Goal: Information Seeking & Learning: Learn about a topic

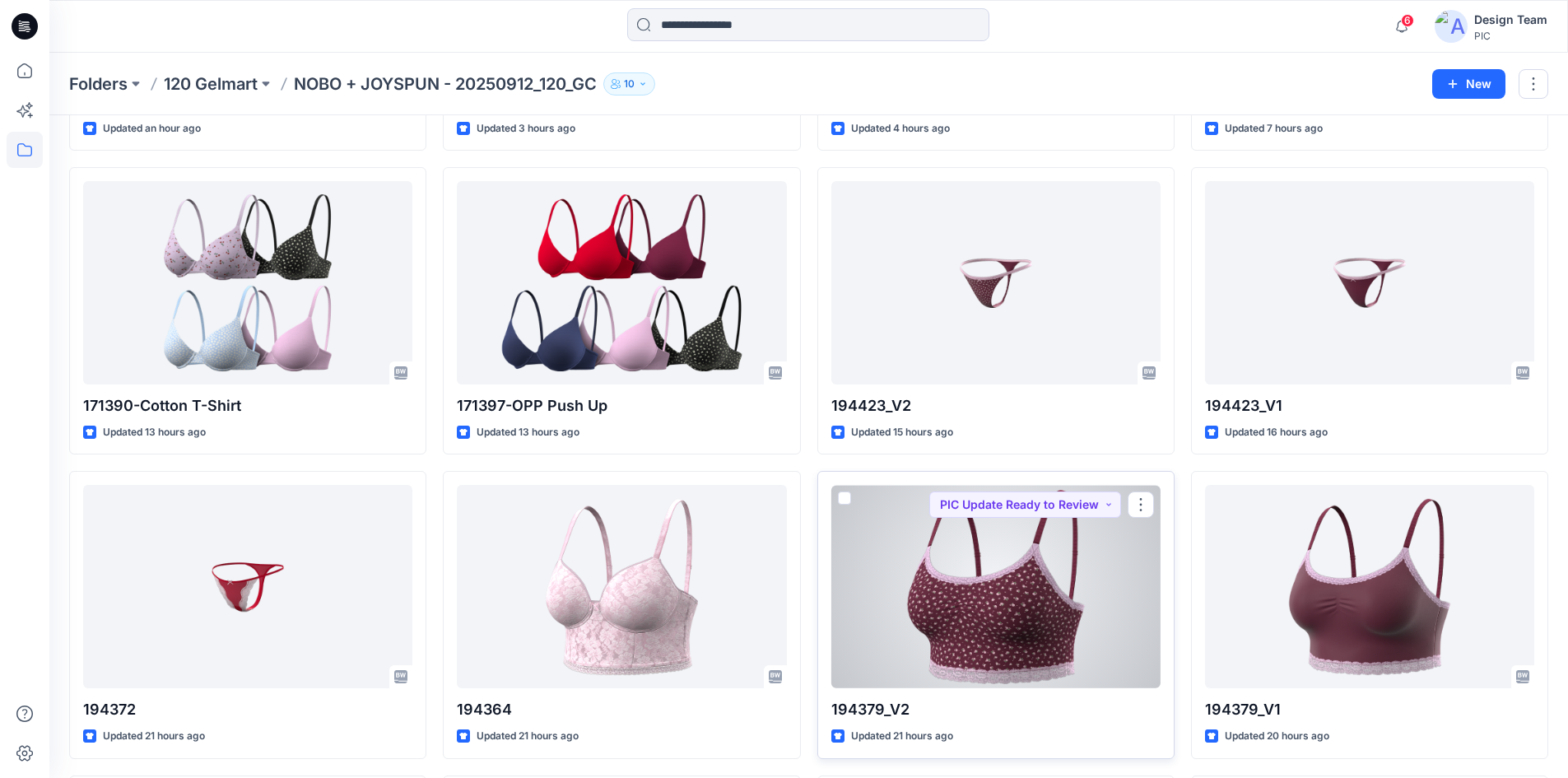
scroll to position [165, 0]
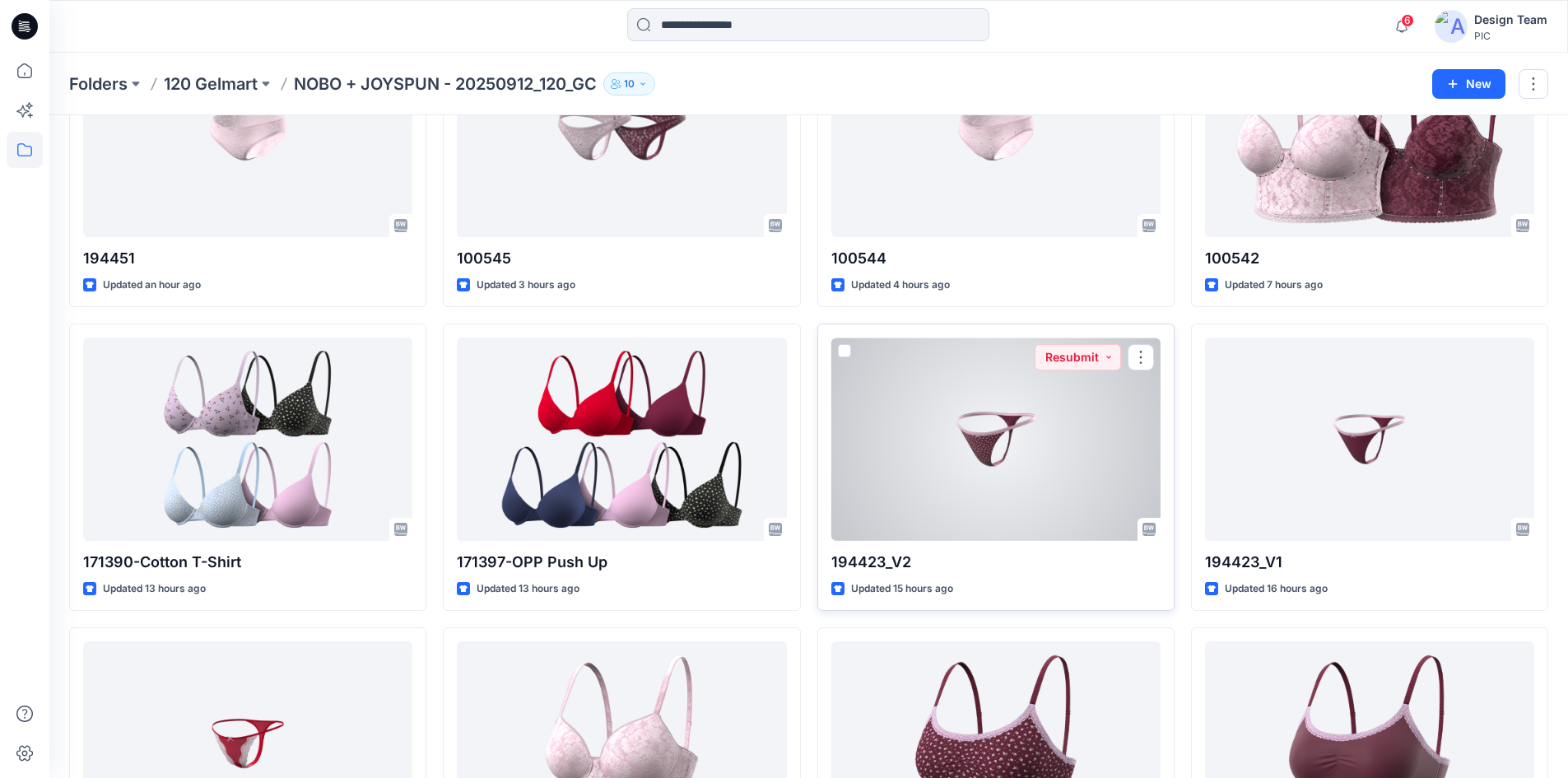
click at [1008, 472] on div at bounding box center [996, 439] width 329 height 204
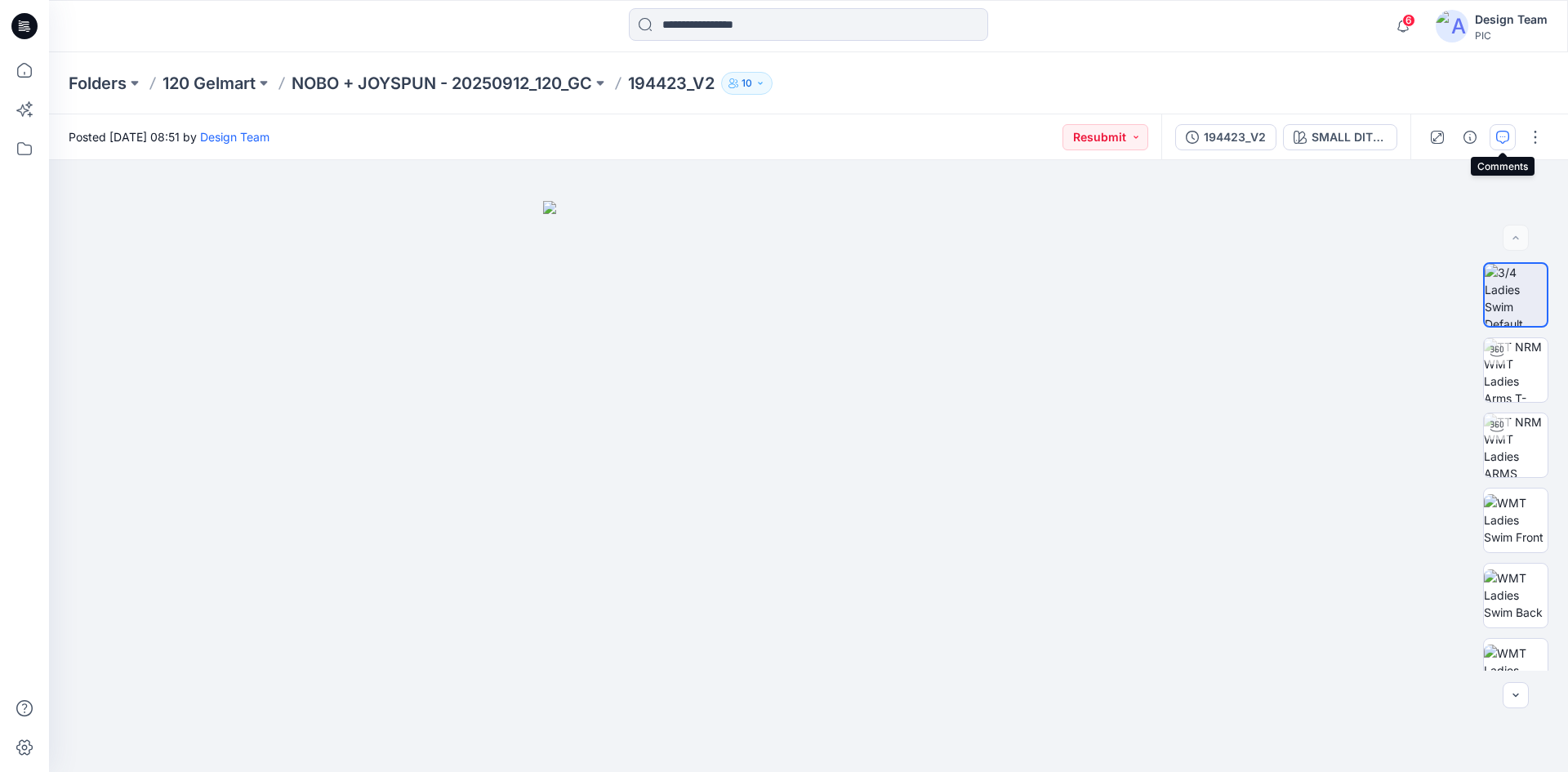
click at [1511, 138] on button "button" at bounding box center [1503, 137] width 26 height 26
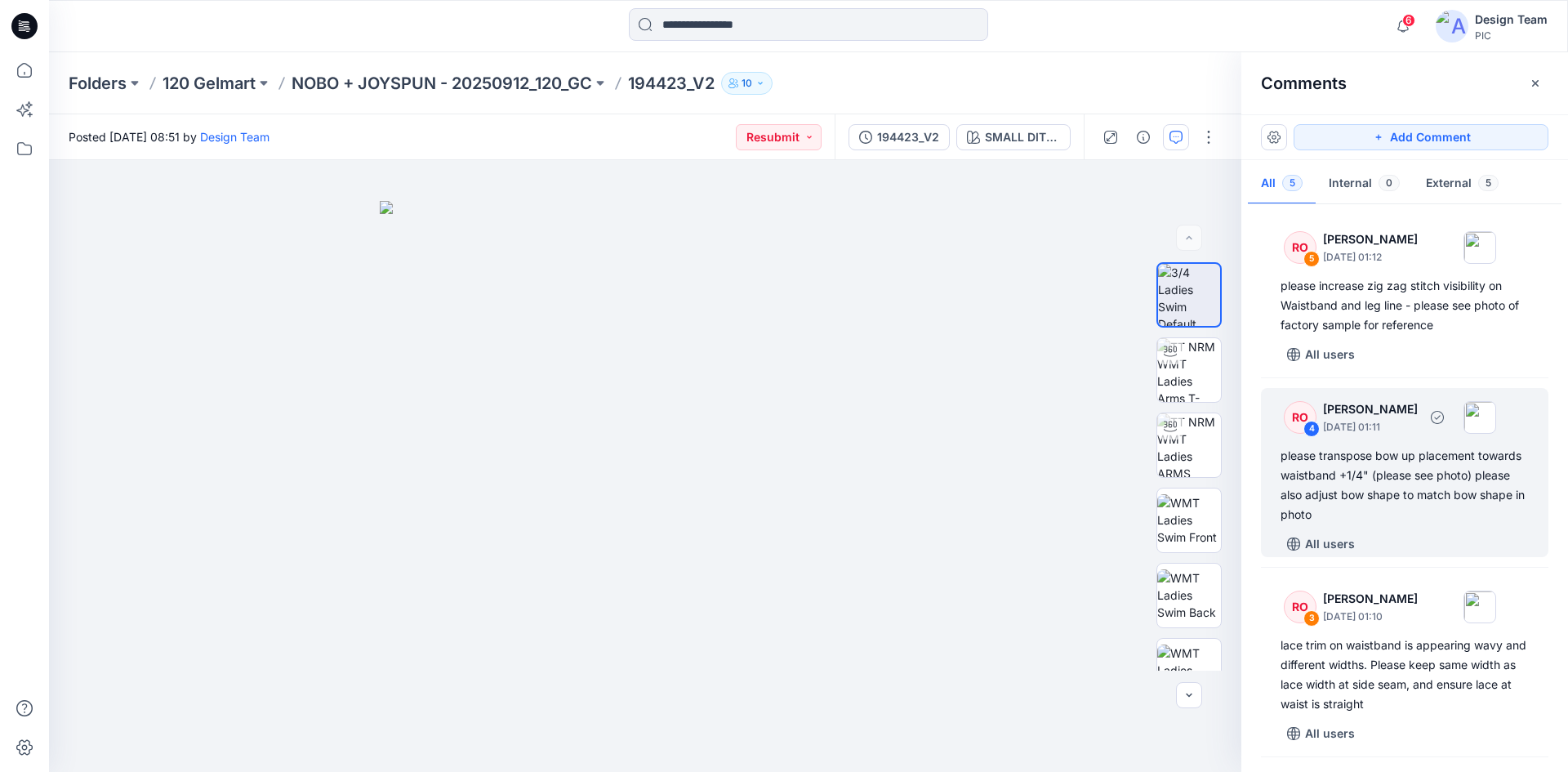
click at [1424, 509] on div "please transpose bow up placement towards waistband +1/4" (please see photo) pl…" at bounding box center [1405, 485] width 248 height 78
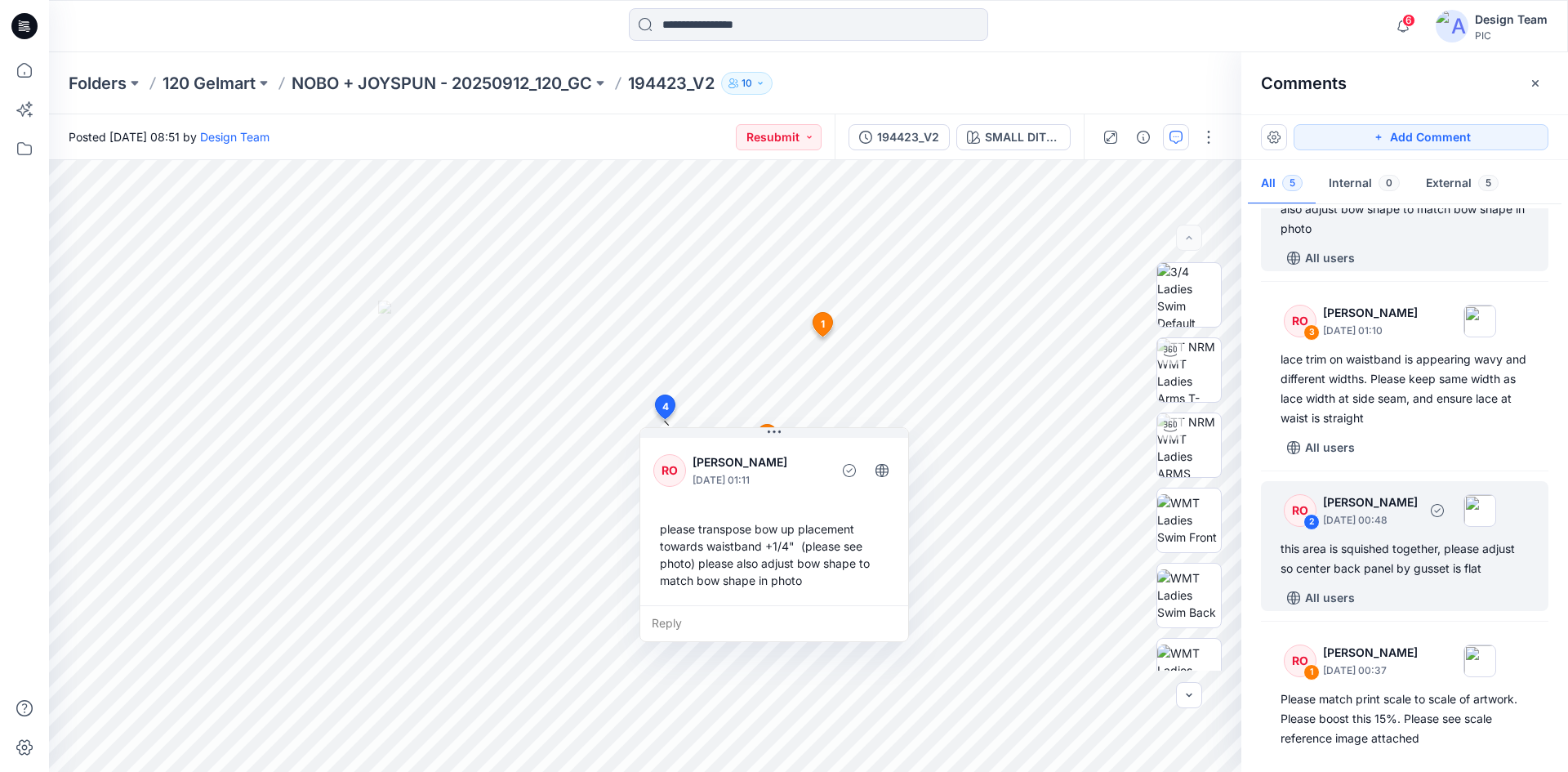
scroll to position [235, 0]
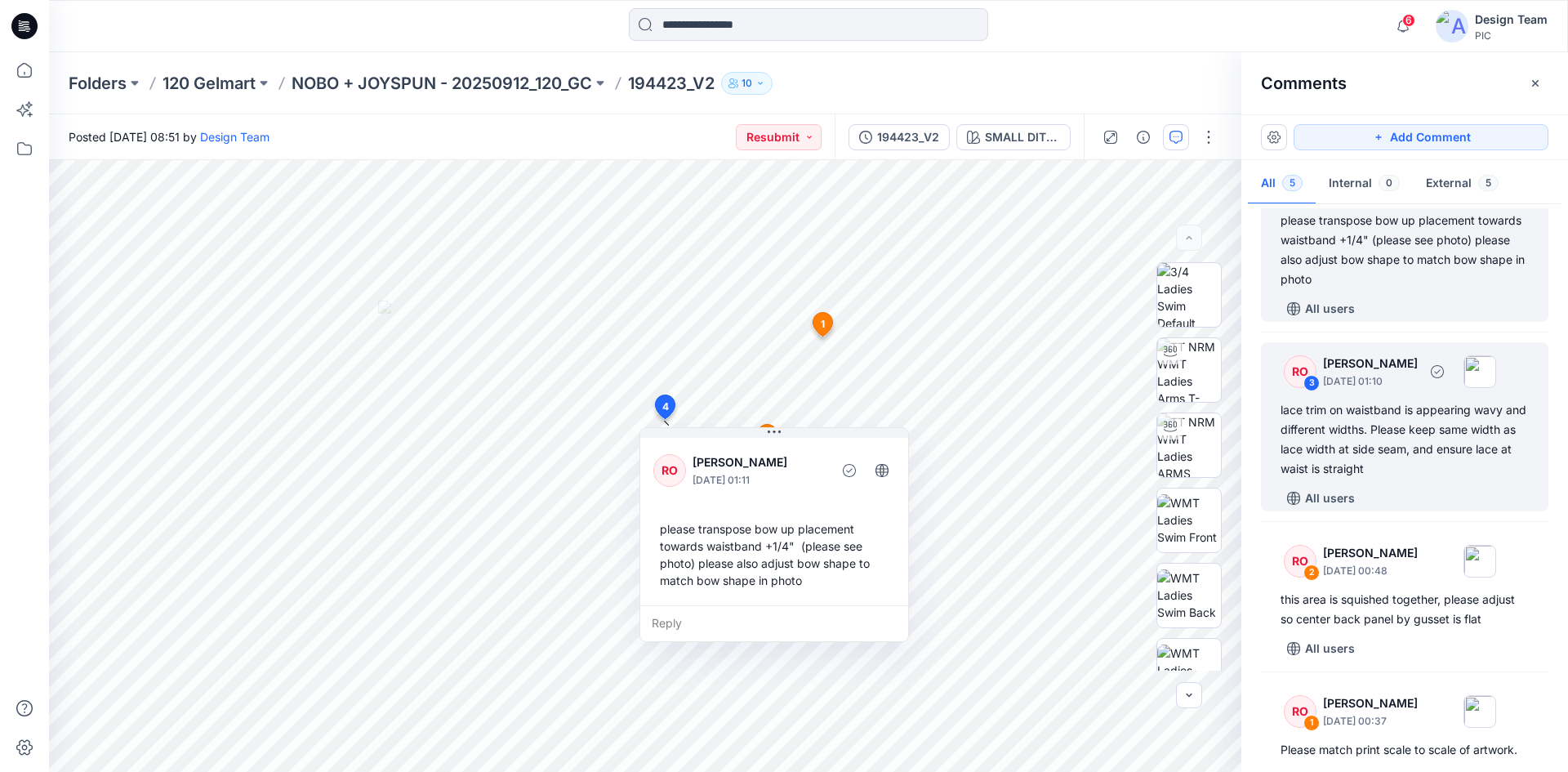
click at [1431, 457] on div "lace trim on waistband is appearing wavy and different widths. Please keep same…" at bounding box center [1405, 439] width 248 height 78
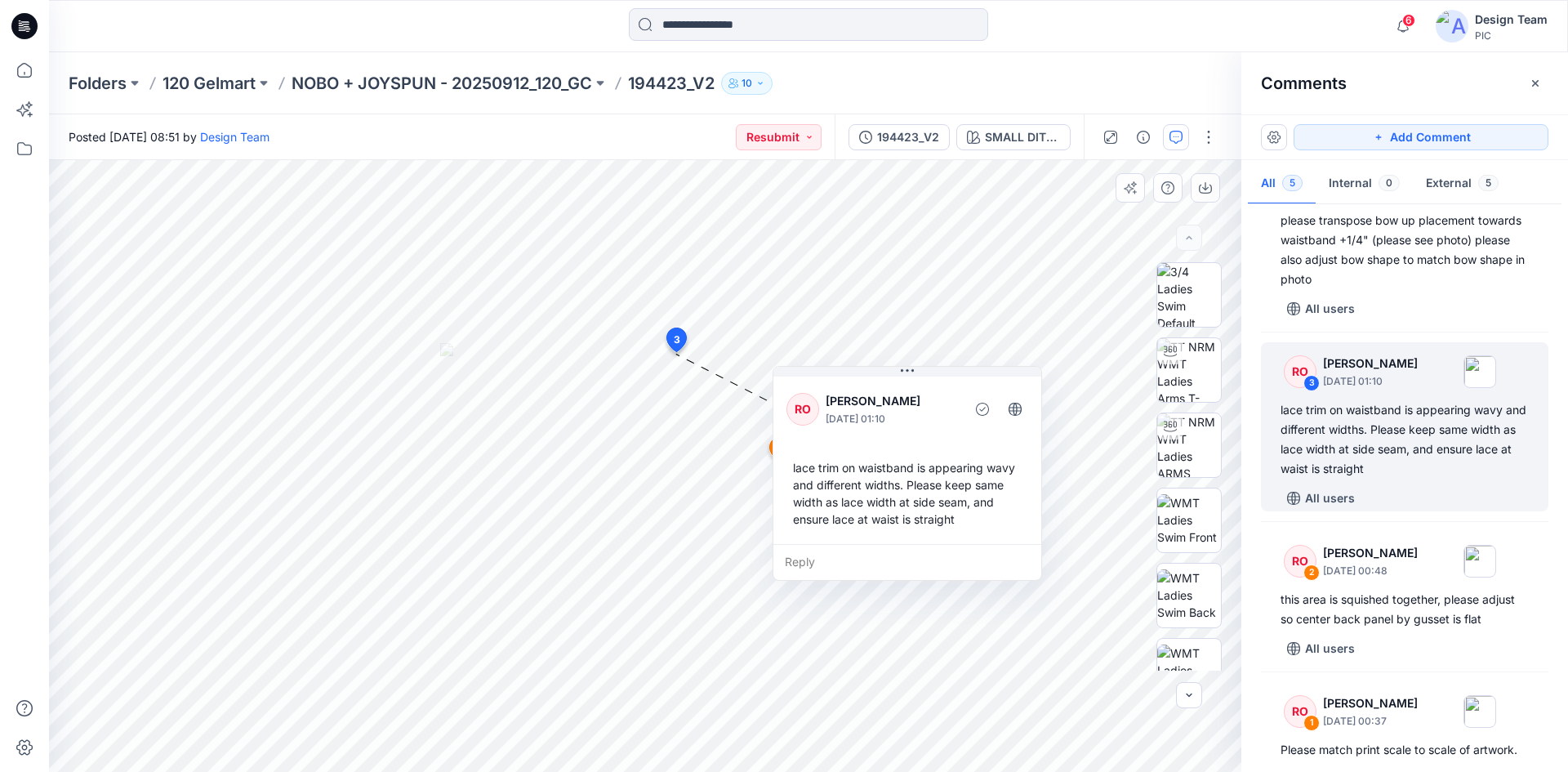
drag, startPoint x: 835, startPoint y: 375, endPoint x: 957, endPoint y: 380, distance: 122.1
click at [957, 380] on div "RO [PERSON_NAME] [DATE] 01:10 lace trim on waistband is appearing wavy and diff…" at bounding box center [908, 458] width 268 height 171
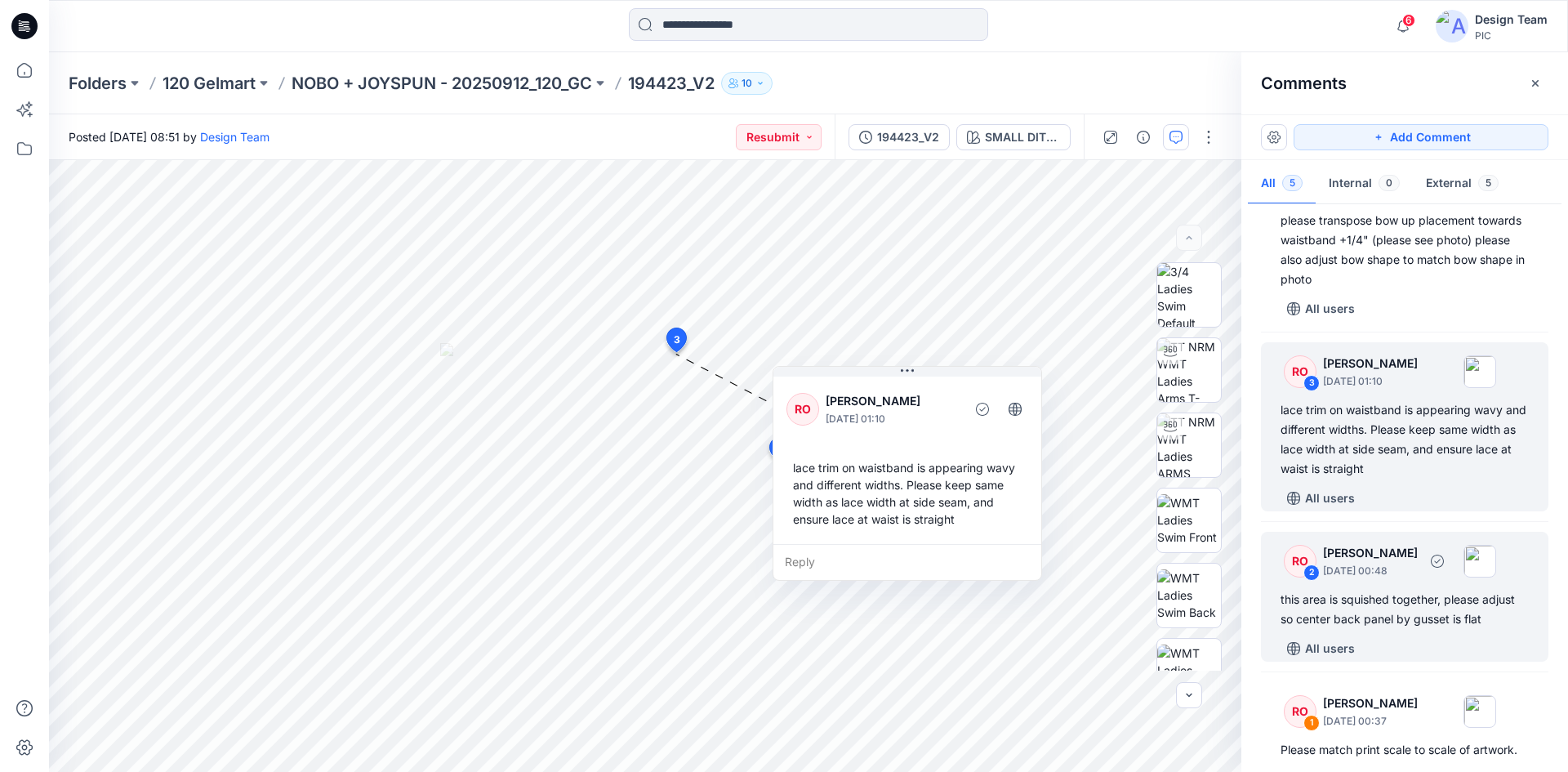
click at [1418, 611] on div "this area is squished together, please adjust so center back panel by gusset is…" at bounding box center [1405, 609] width 248 height 39
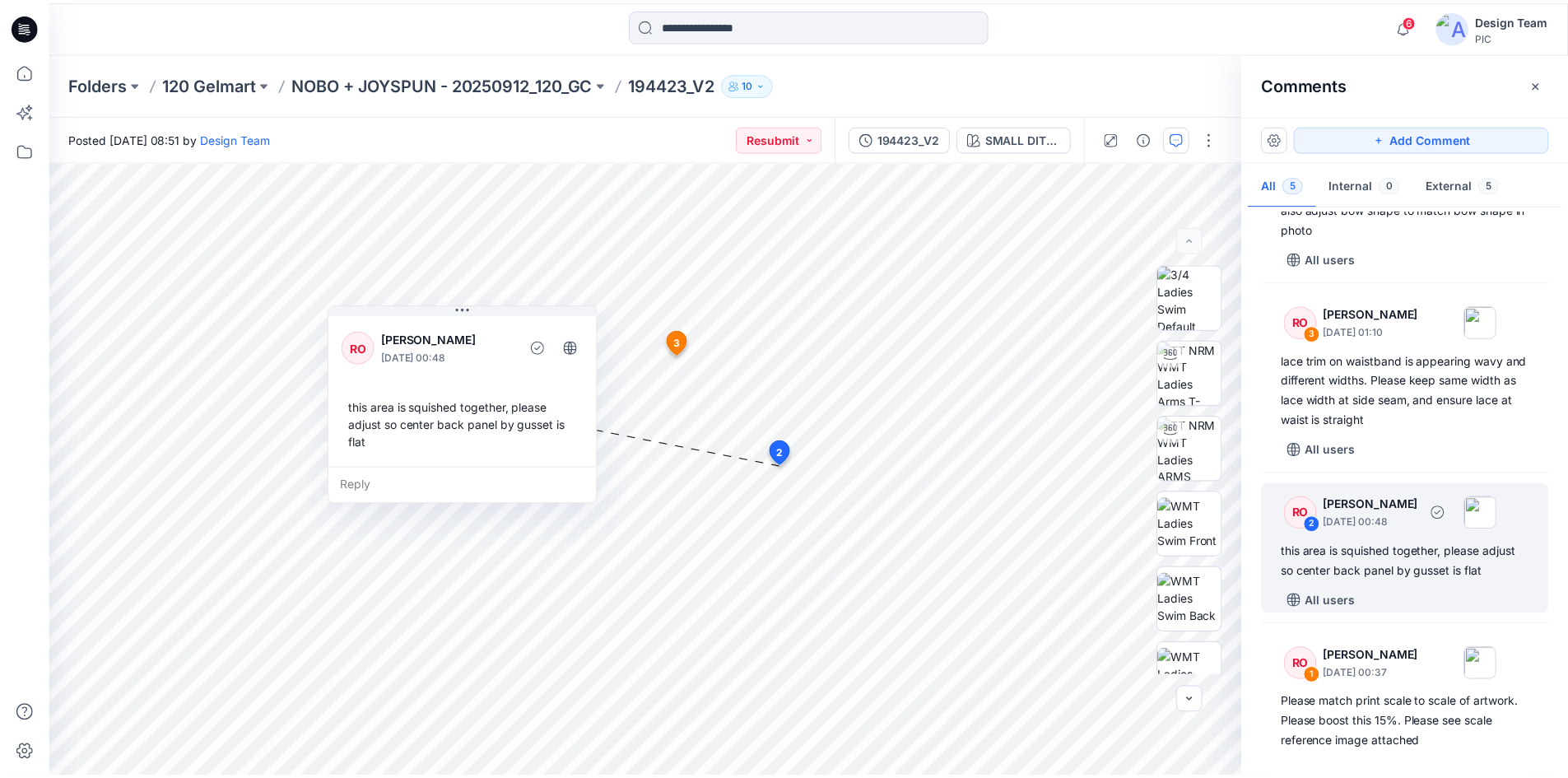
scroll to position [319, 0]
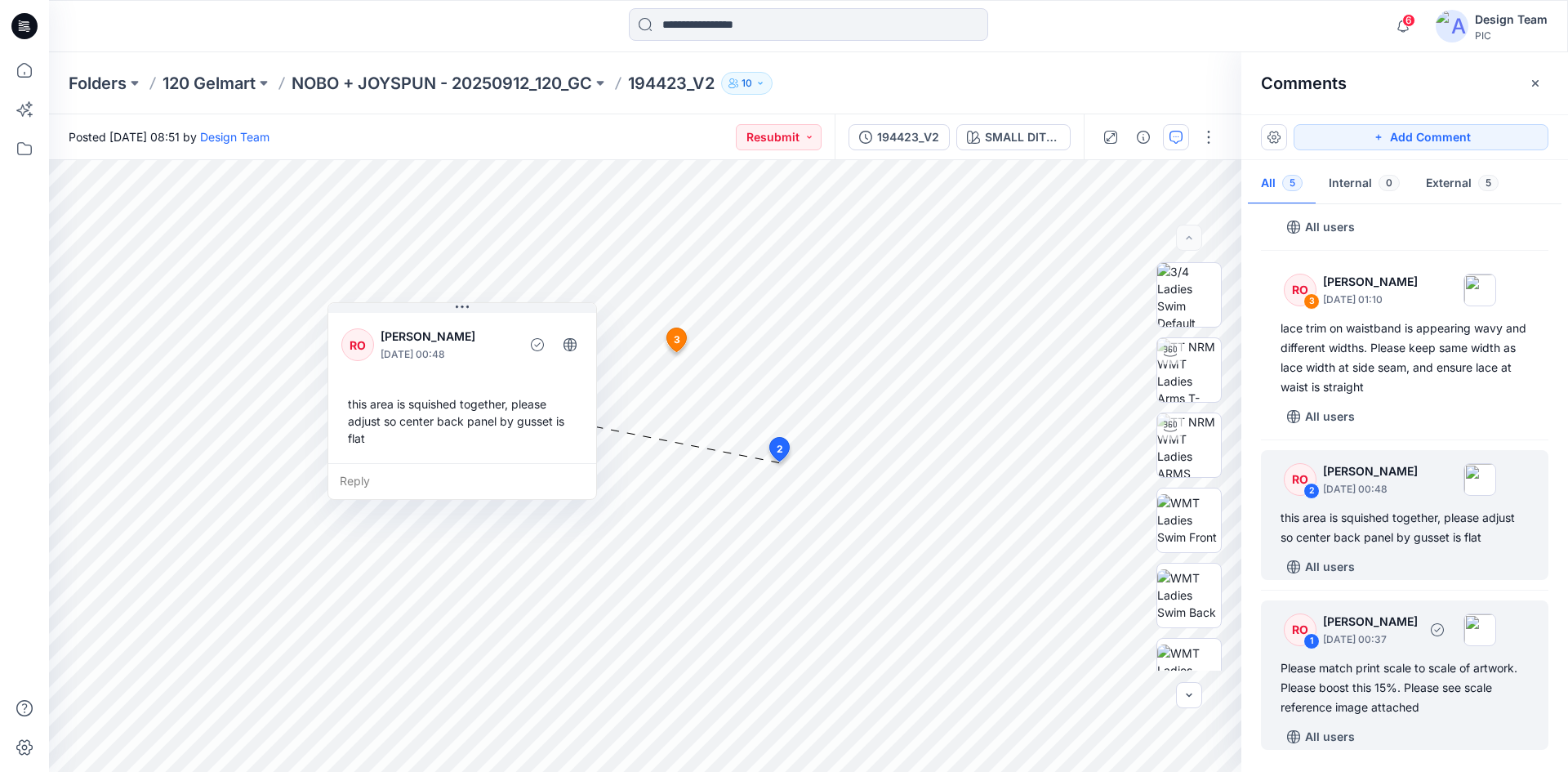
click at [1413, 669] on div "Please match print scale to scale of artwork. Please boost this 15%. Please see…" at bounding box center [1405, 688] width 248 height 59
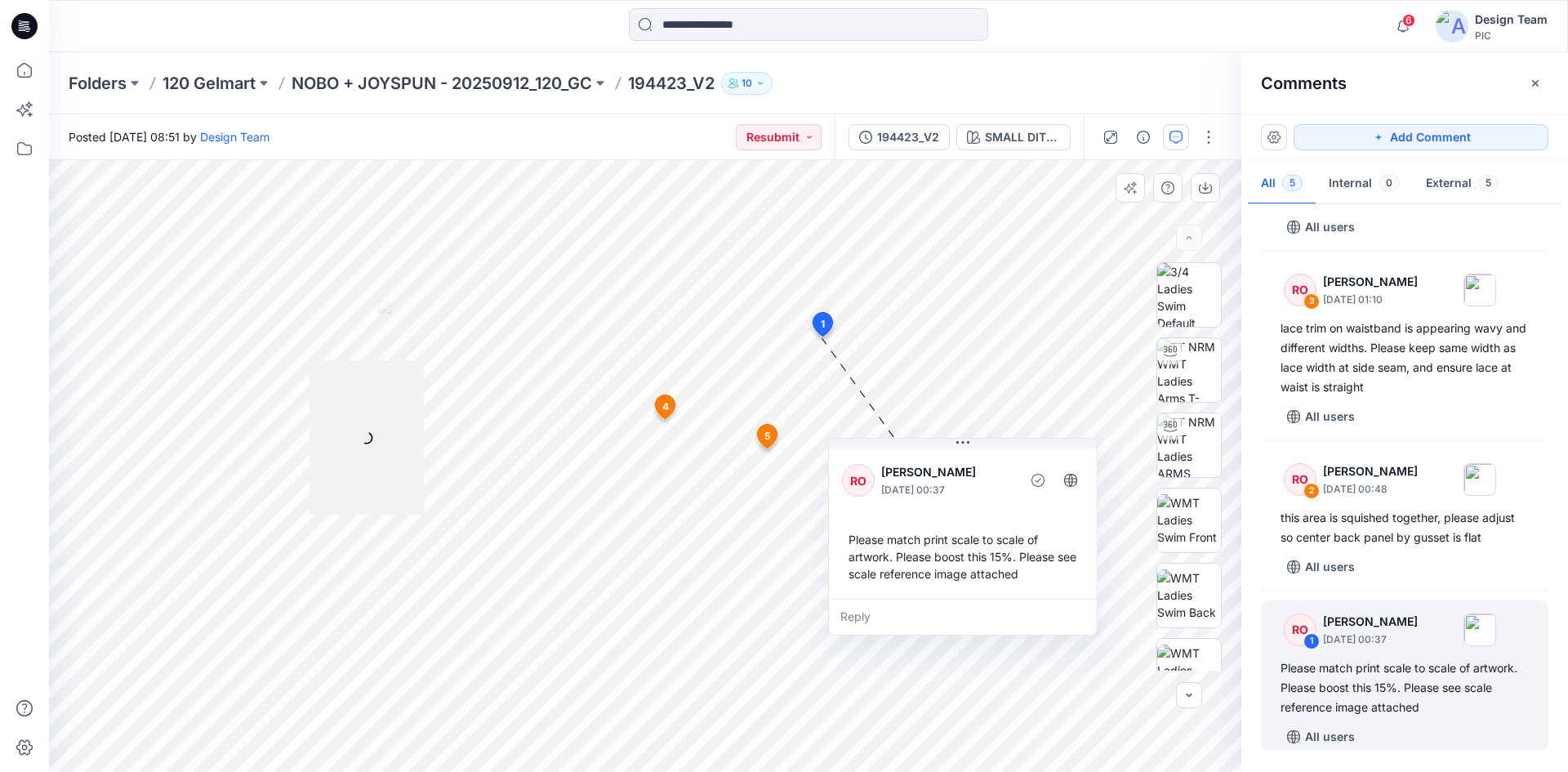
drag, startPoint x: 617, startPoint y: 361, endPoint x: 996, endPoint y: 460, distance: 391.7
click at [996, 460] on div "RO [PERSON_NAME] [DATE] 00:37" at bounding box center [963, 480] width 241 height 45
click at [543, 74] on p "NOBO + JOYSPUN - 20250912_120_GC" at bounding box center [442, 84] width 301 height 23
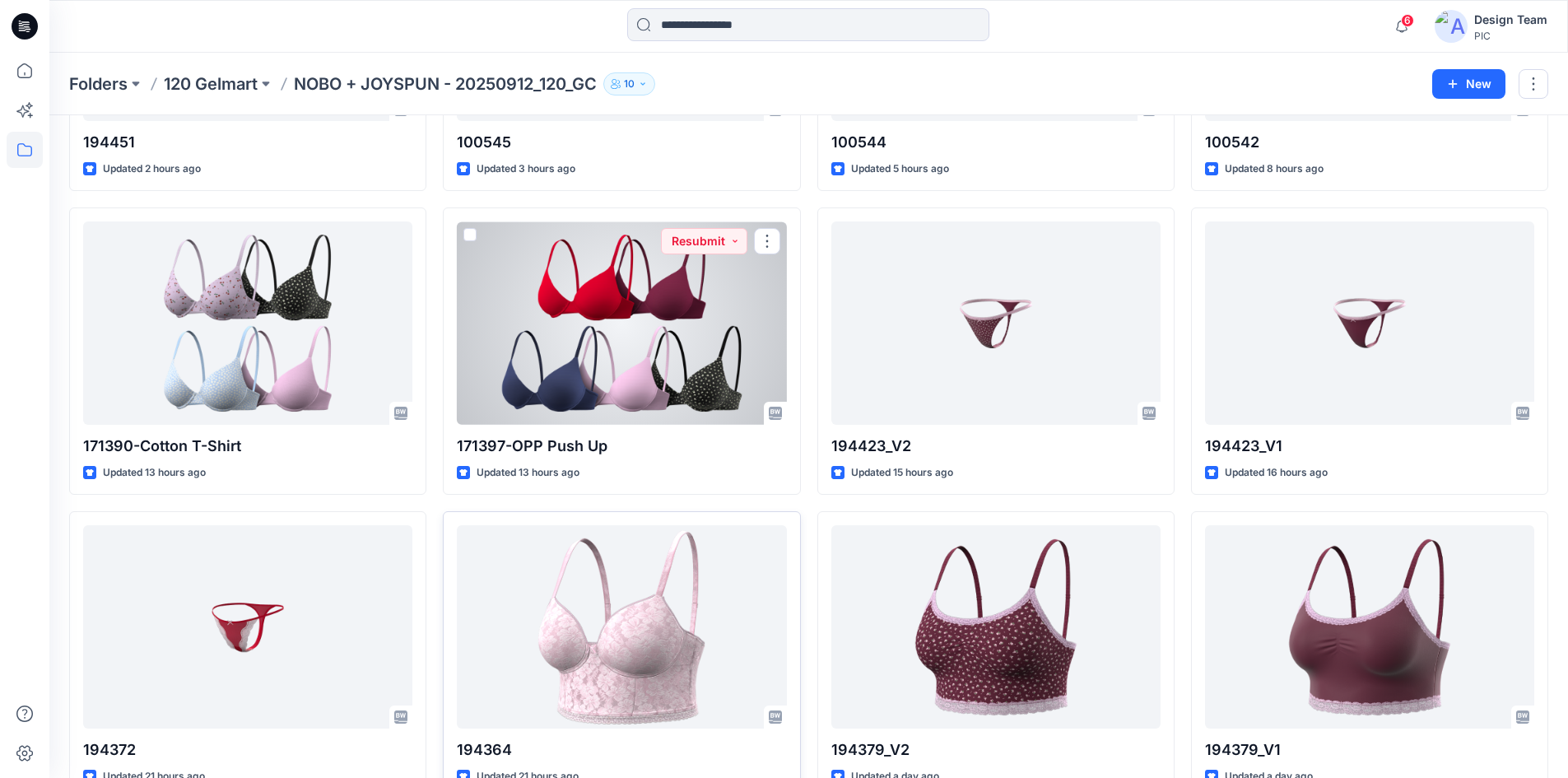
scroll to position [329, 0]
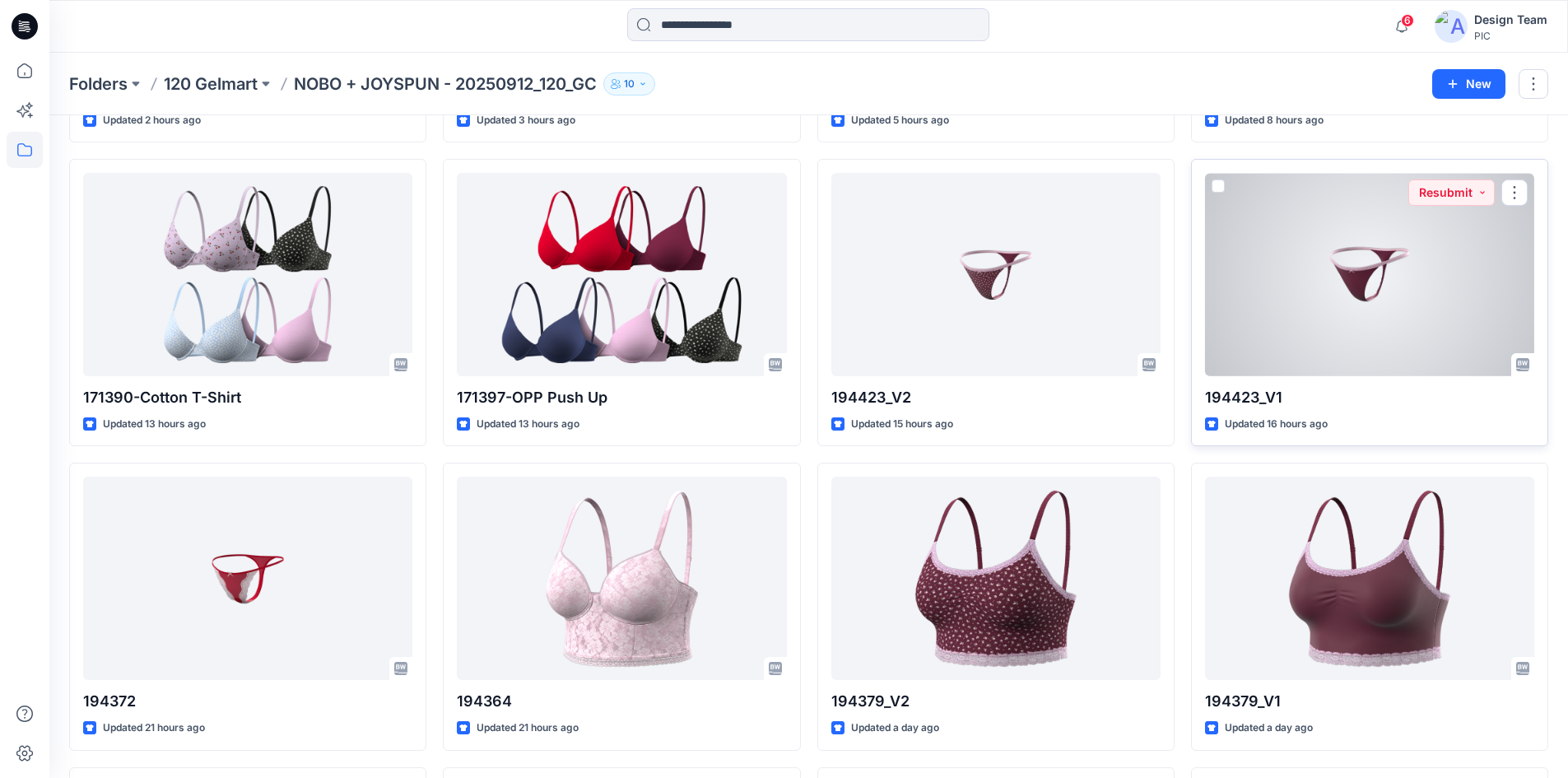
click at [1339, 305] on div at bounding box center [1370, 275] width 329 height 204
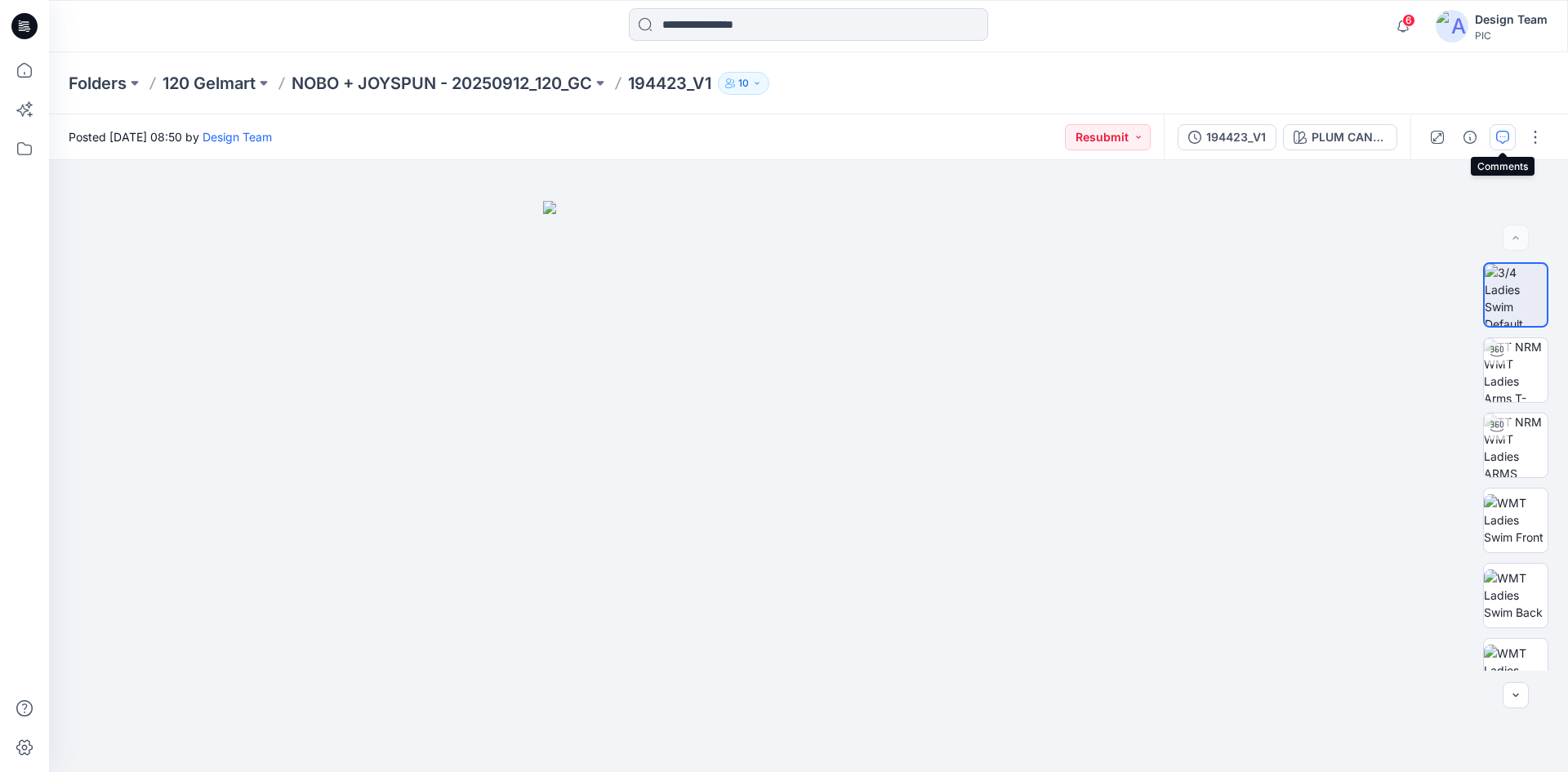
click at [1499, 139] on icon "button" at bounding box center [1503, 137] width 13 height 13
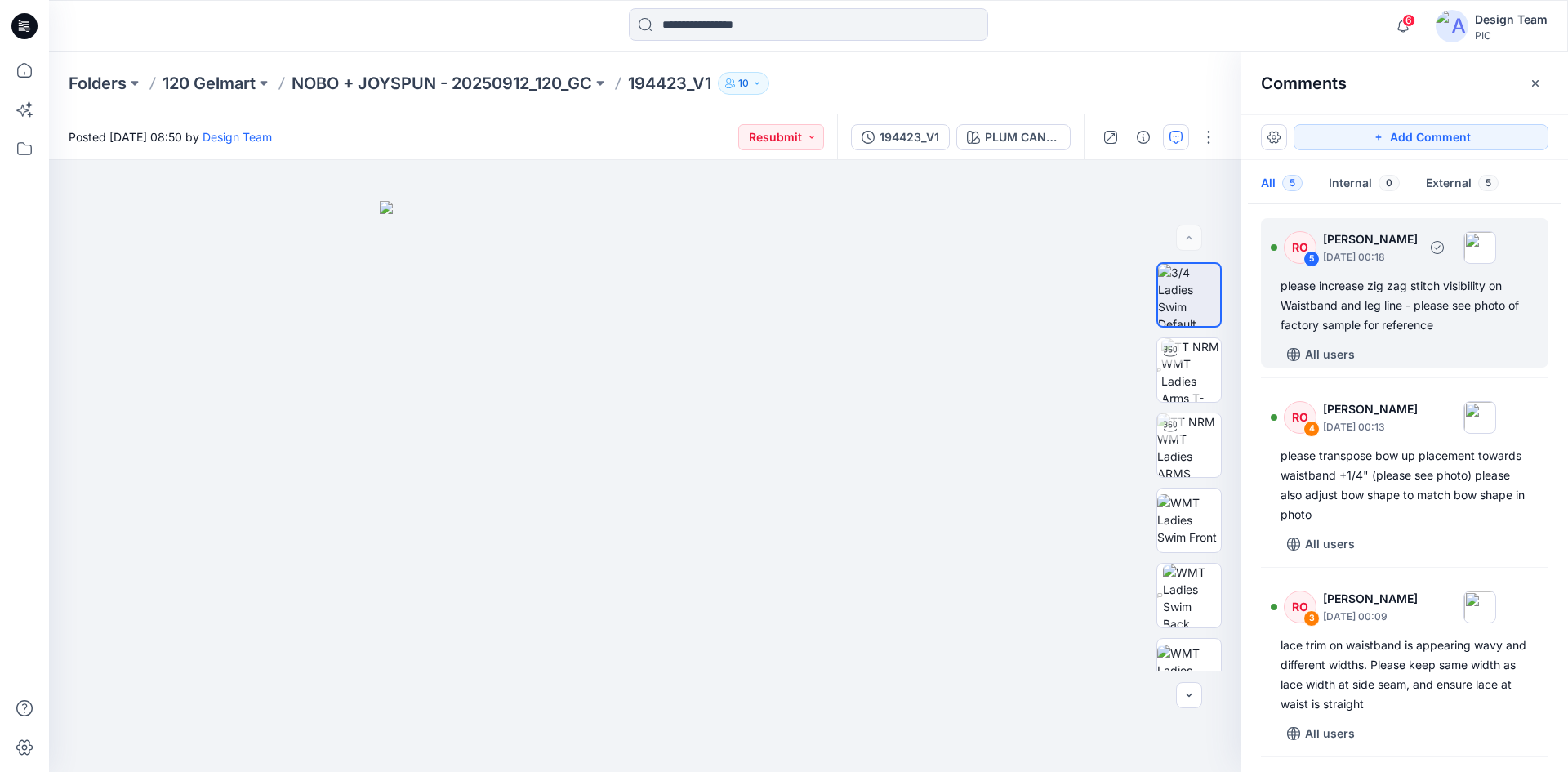
click at [1430, 312] on div "please increase zig zag stitch visibility on Waistband and leg line - please se…" at bounding box center [1405, 306] width 248 height 59
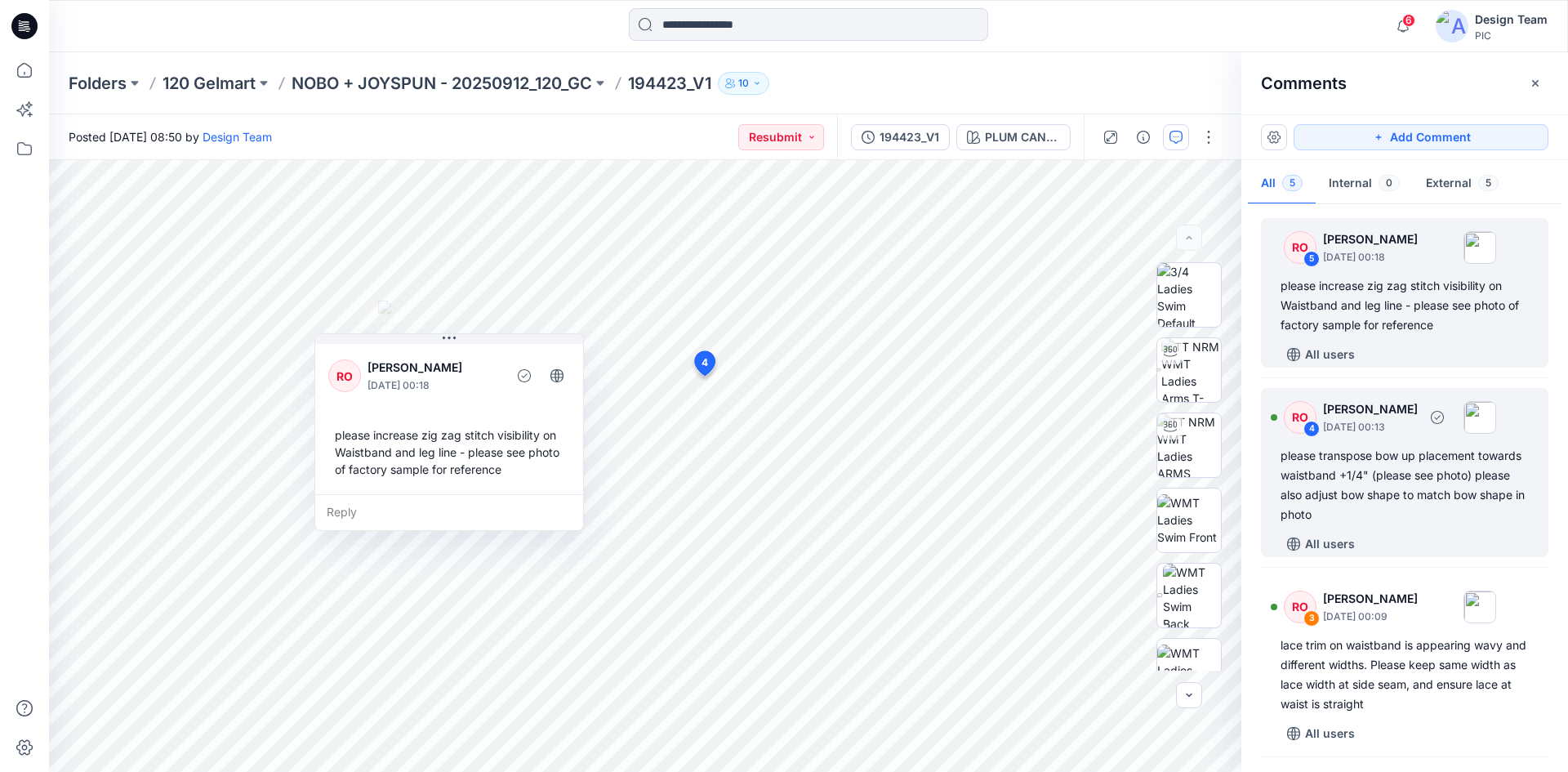
click at [1420, 482] on div "please transpose bow up placement towards waistband +1/4" (please see photo) pl…" at bounding box center [1405, 485] width 248 height 78
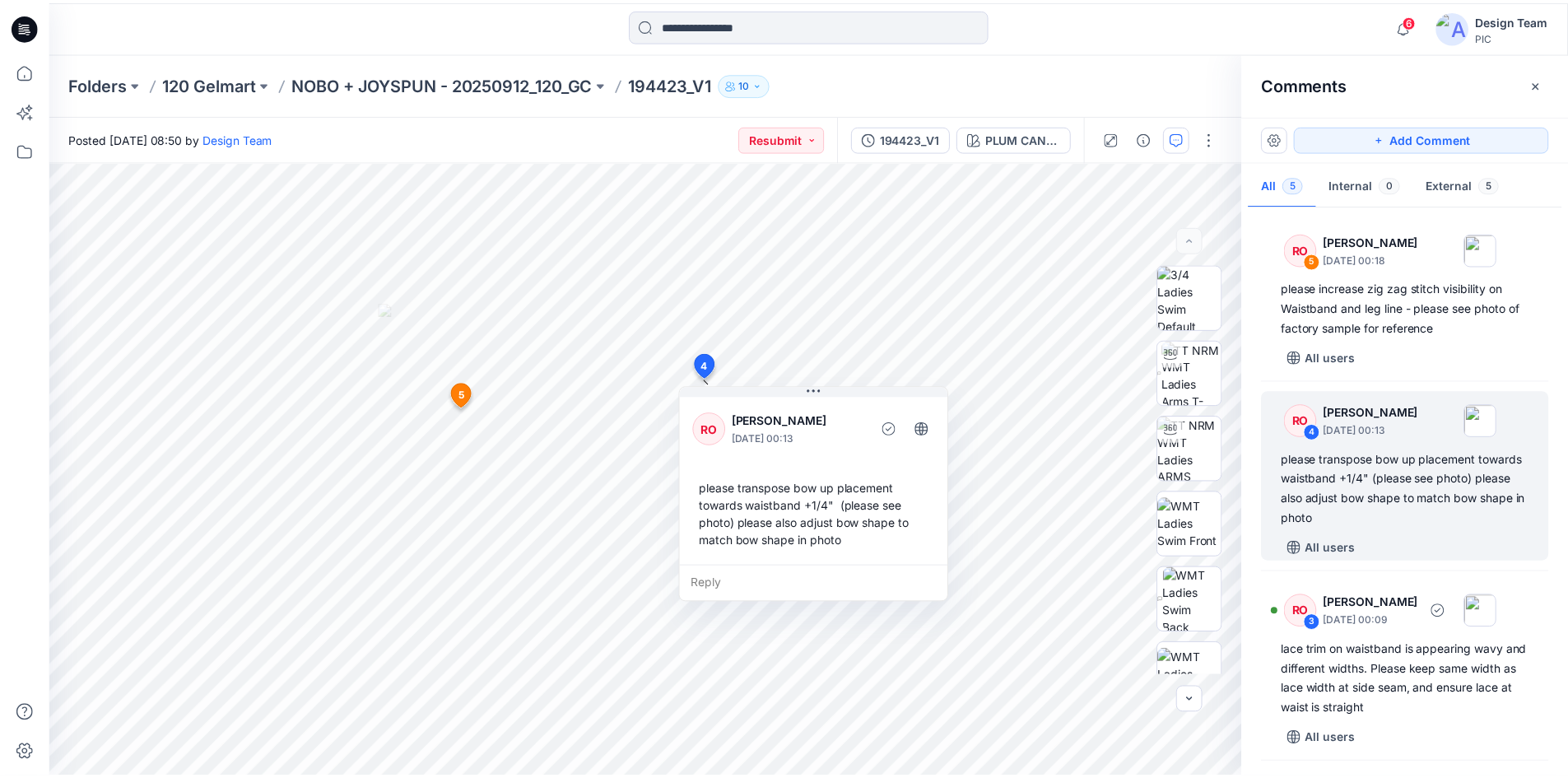
scroll to position [300, 0]
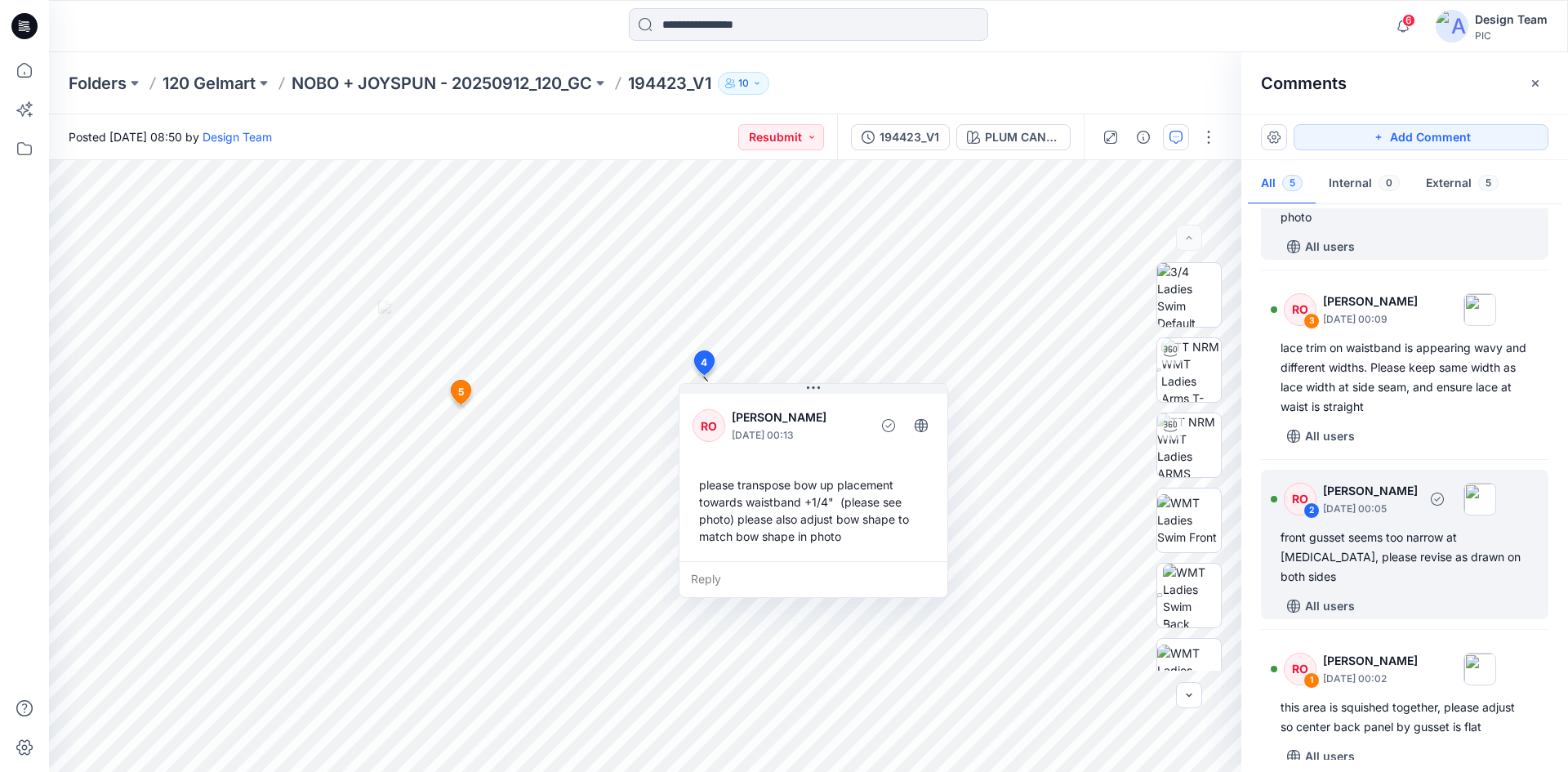
click at [1418, 561] on div "front gusset seems too narrow at [MEDICAL_DATA], please revise as drawn on both…" at bounding box center [1405, 557] width 248 height 59
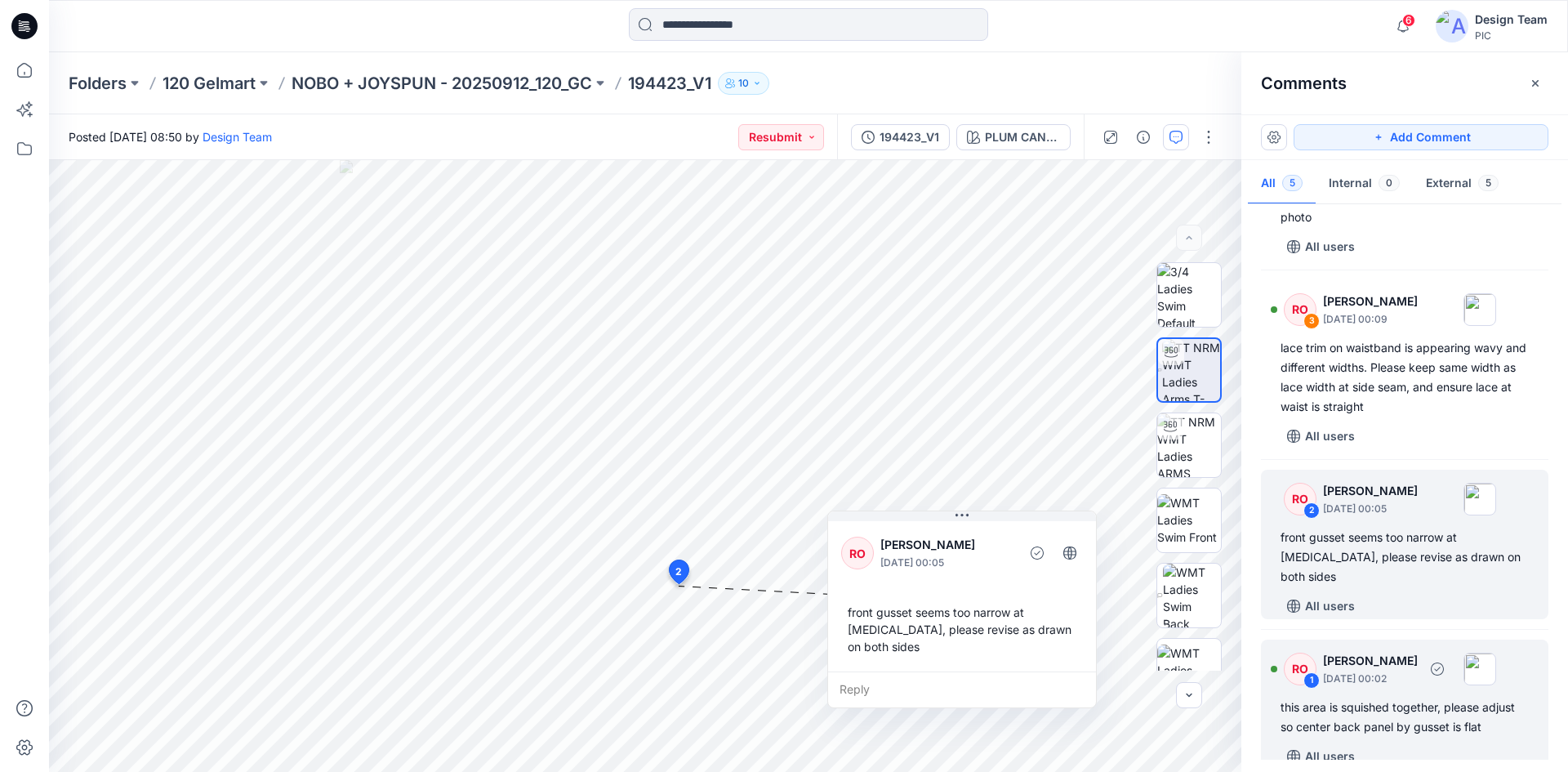
click at [1410, 716] on div "this area is squished together, please adjust so center back panel by gusset is…" at bounding box center [1405, 717] width 248 height 39
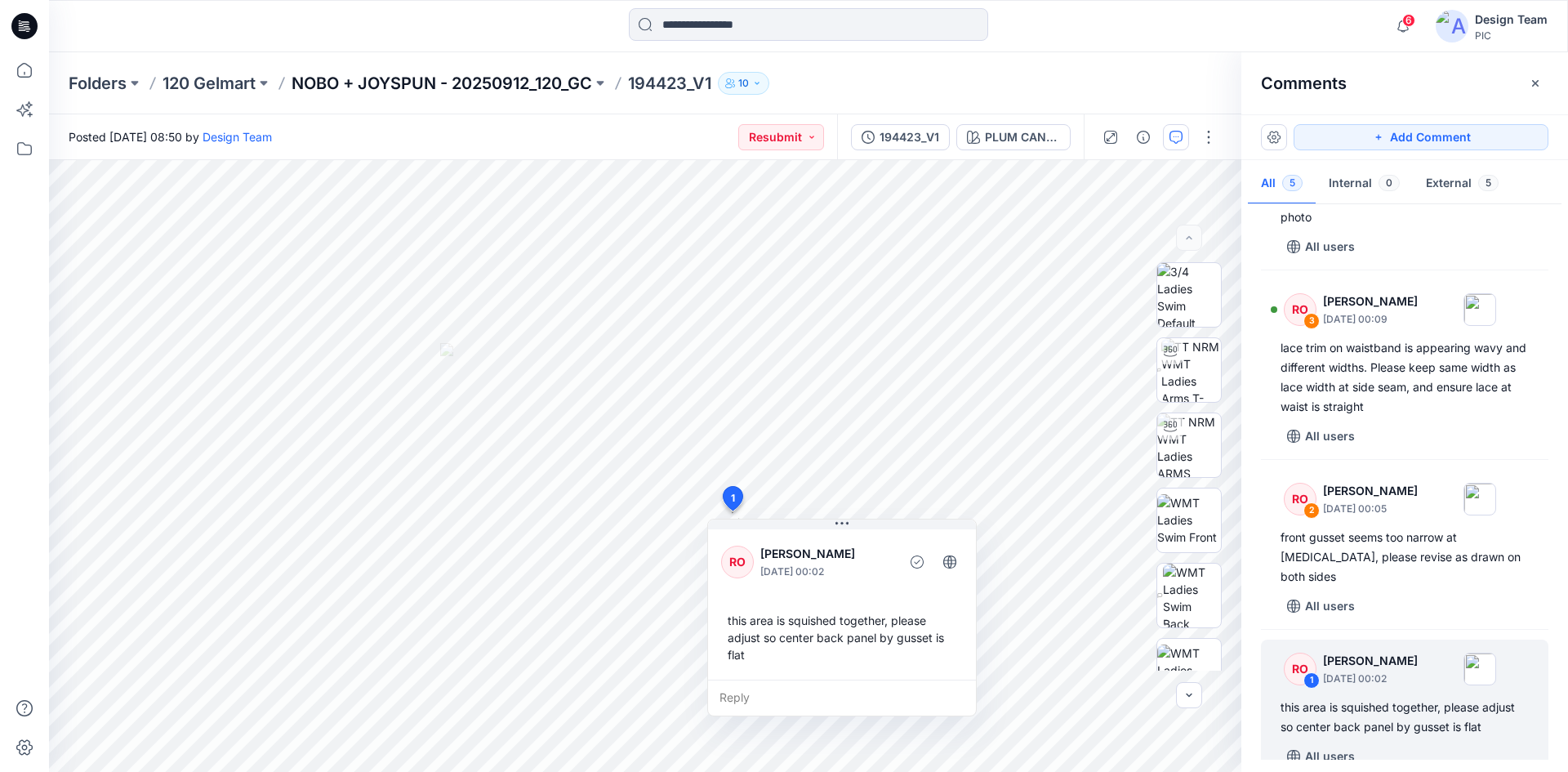
click at [439, 77] on p "NOBO + JOYSPUN - 20250912_120_GC" at bounding box center [442, 84] width 301 height 23
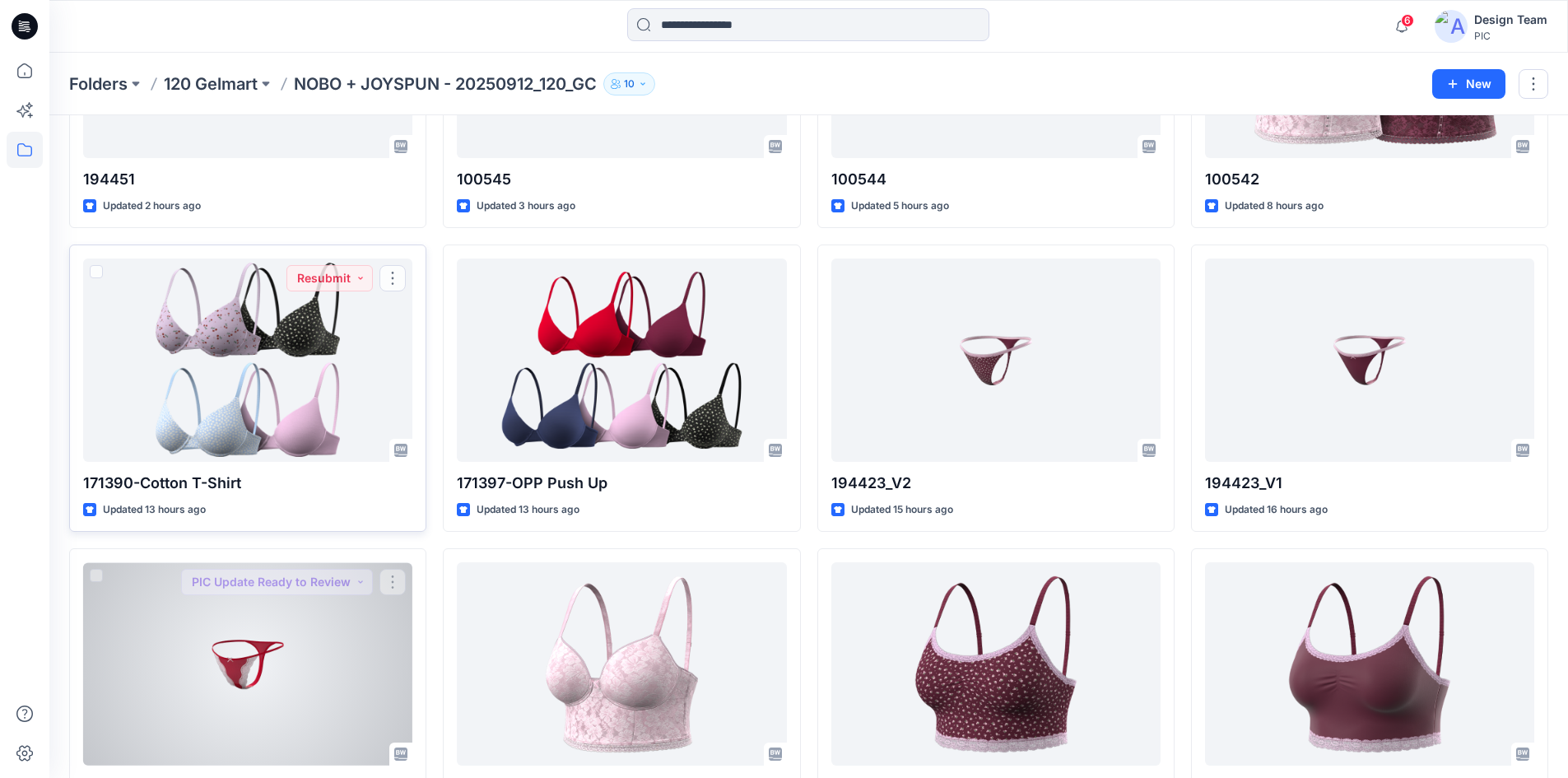
scroll to position [247, 0]
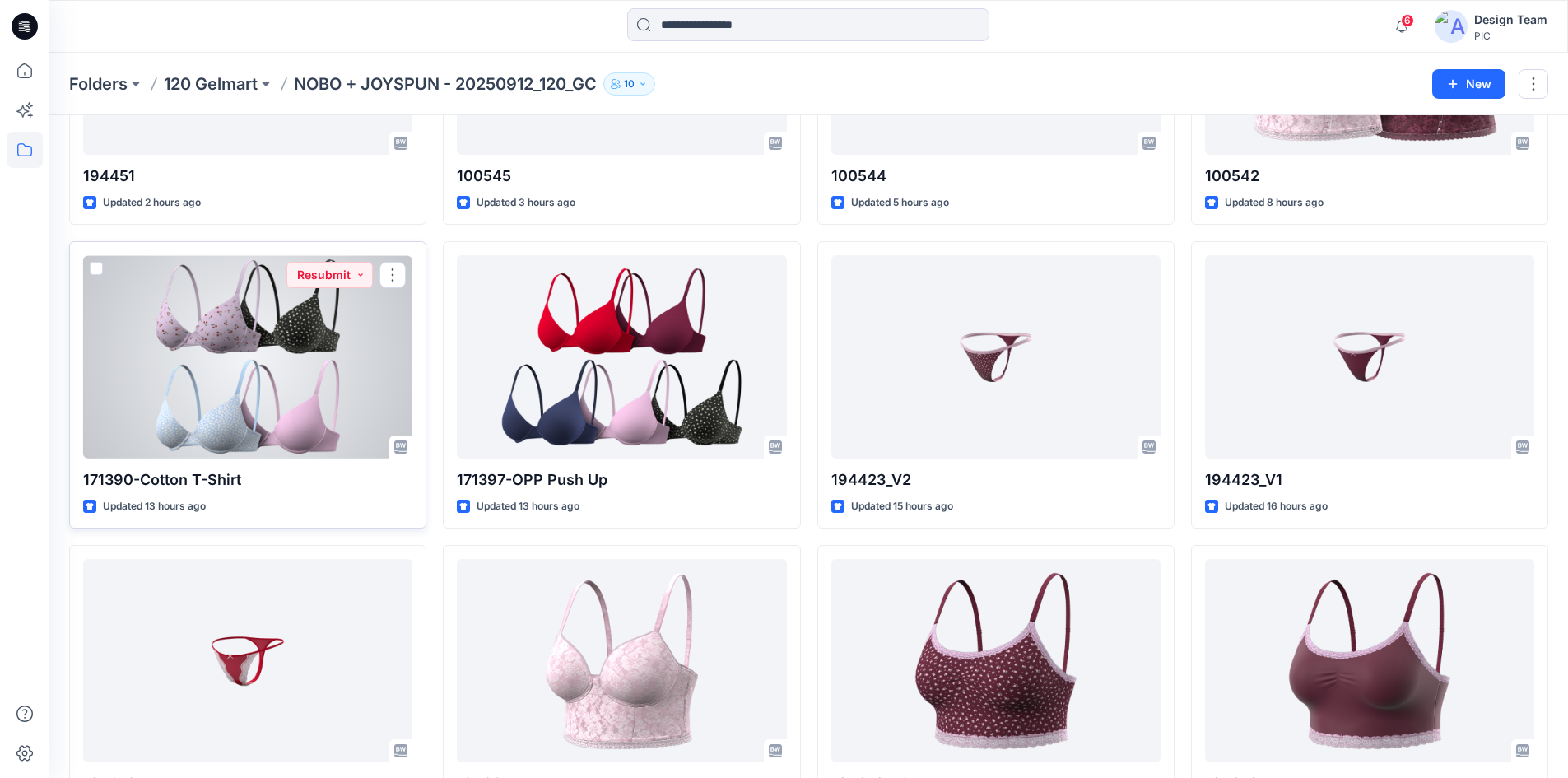
click at [351, 397] on div at bounding box center [248, 357] width 329 height 204
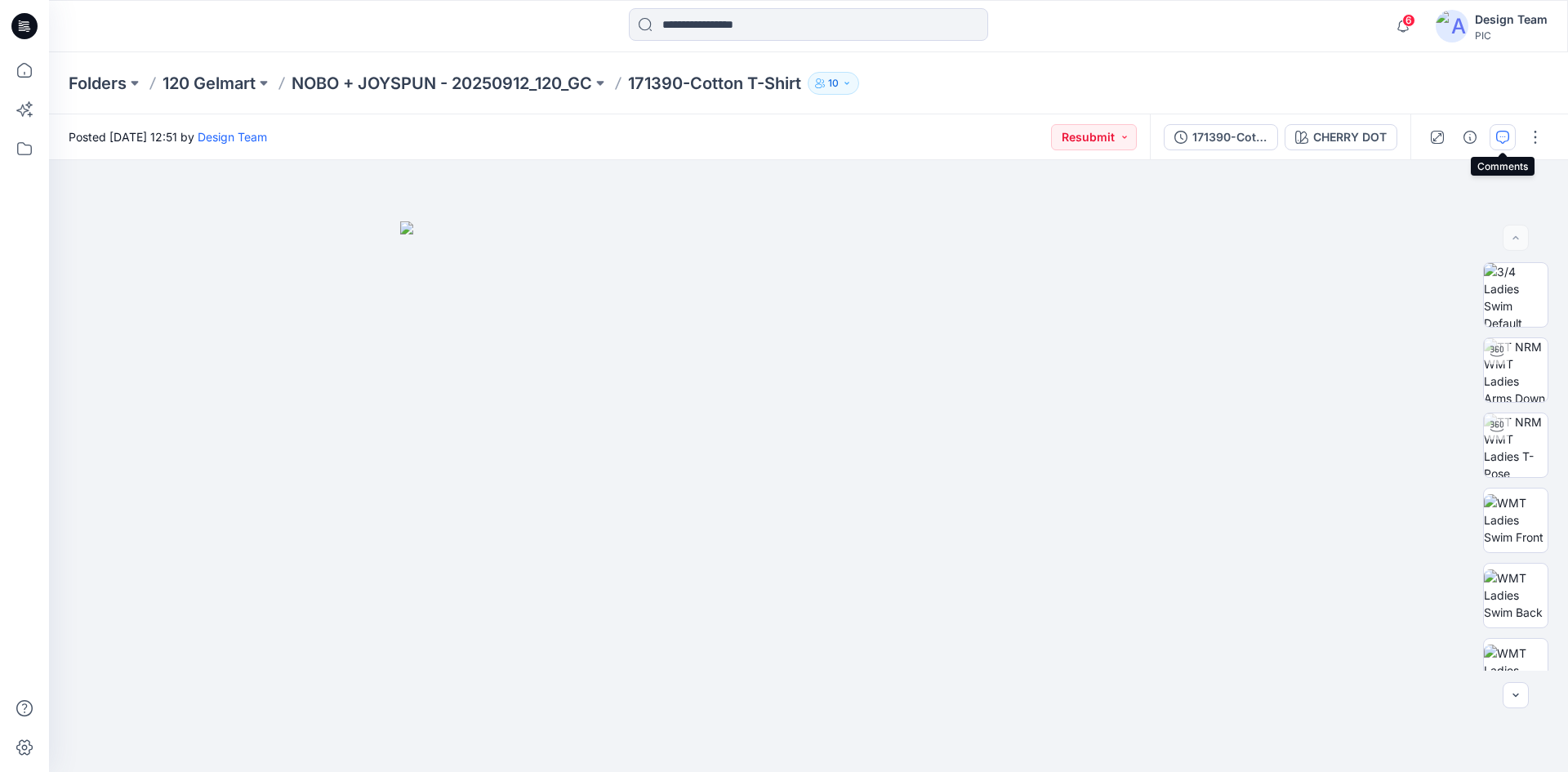
click at [1508, 139] on icon "button" at bounding box center [1503, 137] width 13 height 13
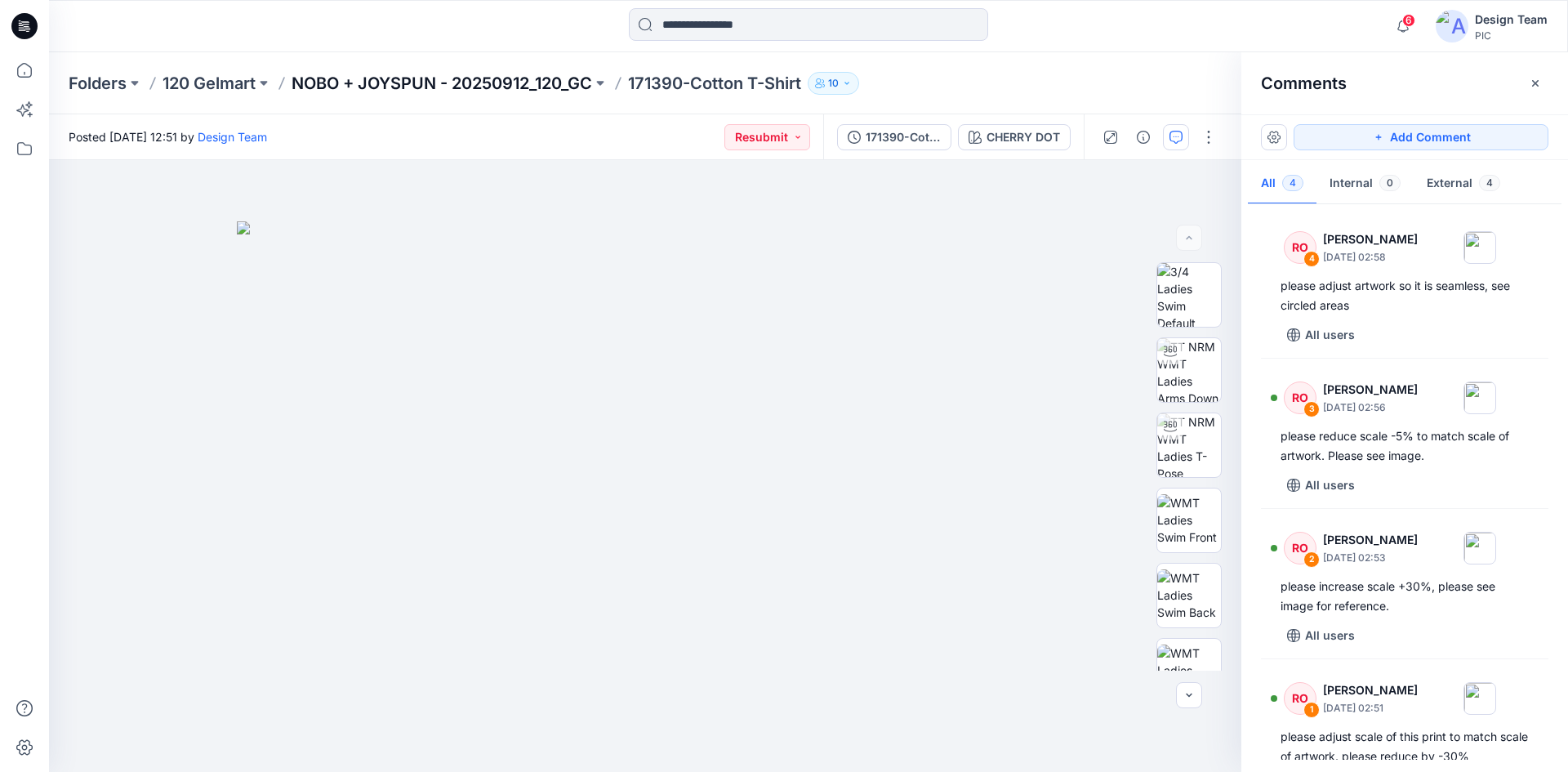
click at [533, 86] on p "NOBO + JOYSPUN - 20250912_120_GC" at bounding box center [442, 84] width 301 height 23
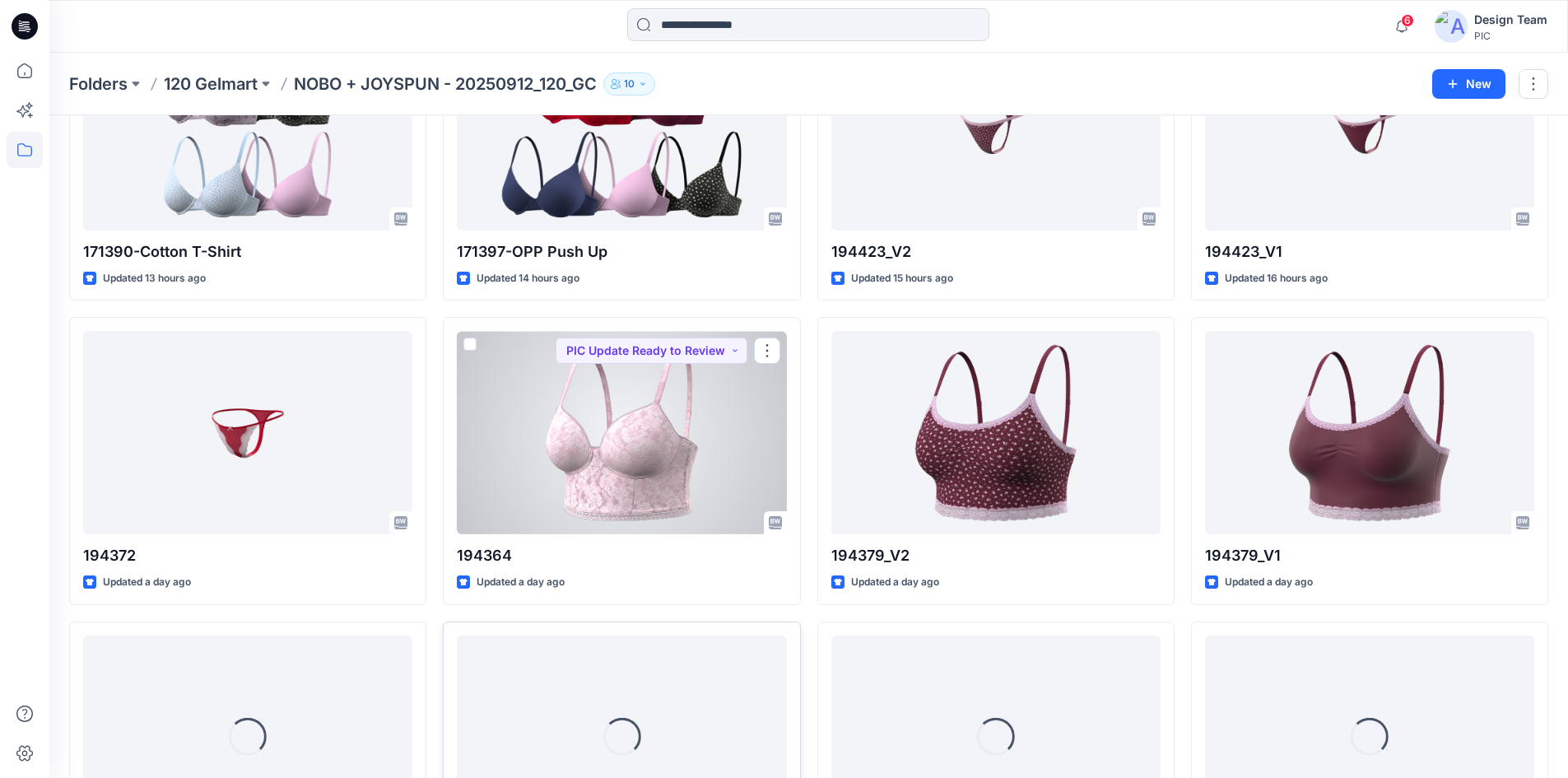
scroll to position [628, 0]
